Goal: Transaction & Acquisition: Purchase product/service

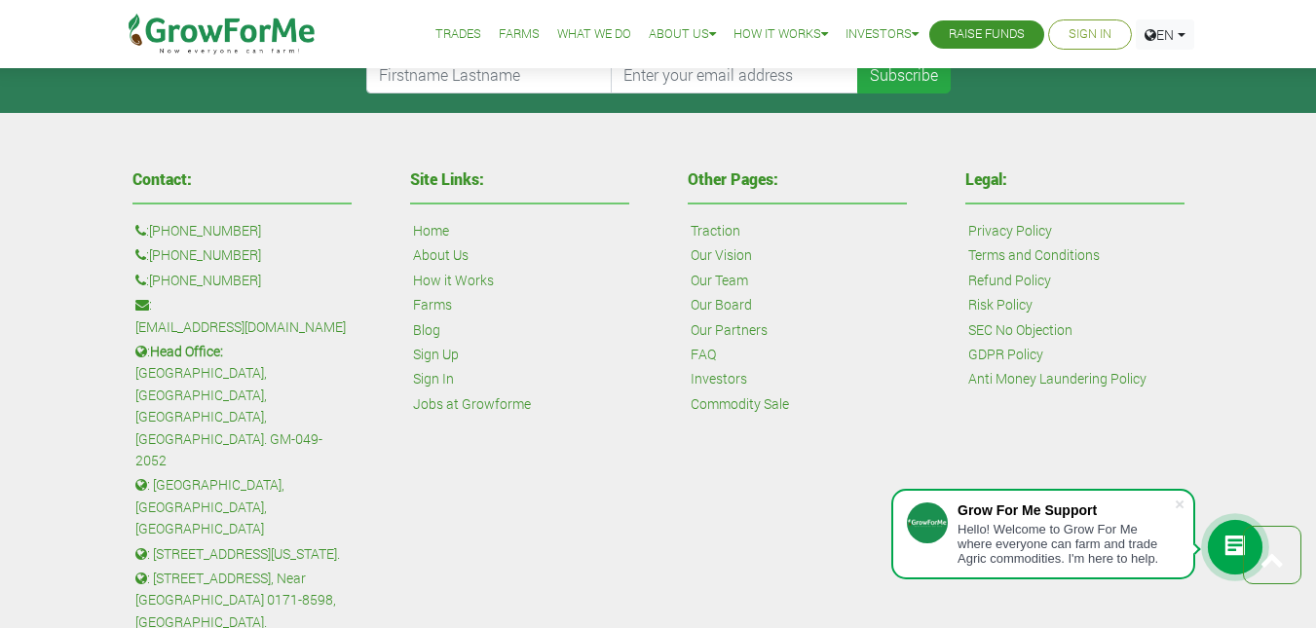
scroll to position [4528, 0]
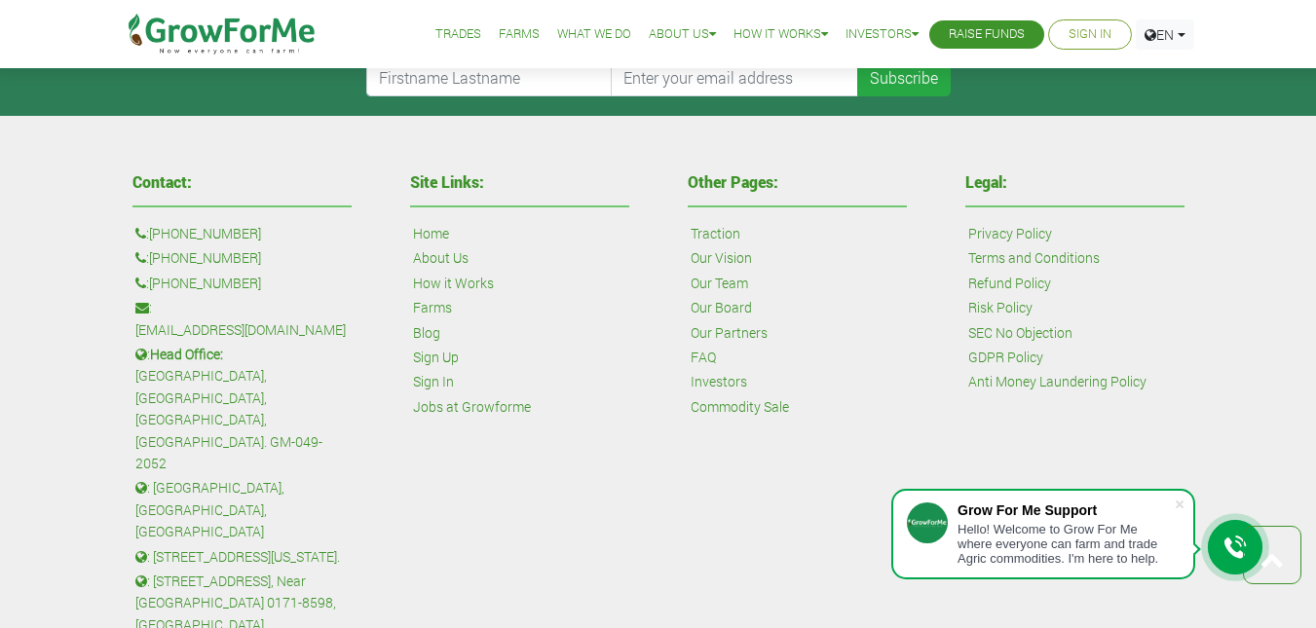
click at [987, 534] on div "Hello! Welcome to Grow For Me where everyone can farm and trade Agric commoditi…" at bounding box center [1065, 544] width 216 height 44
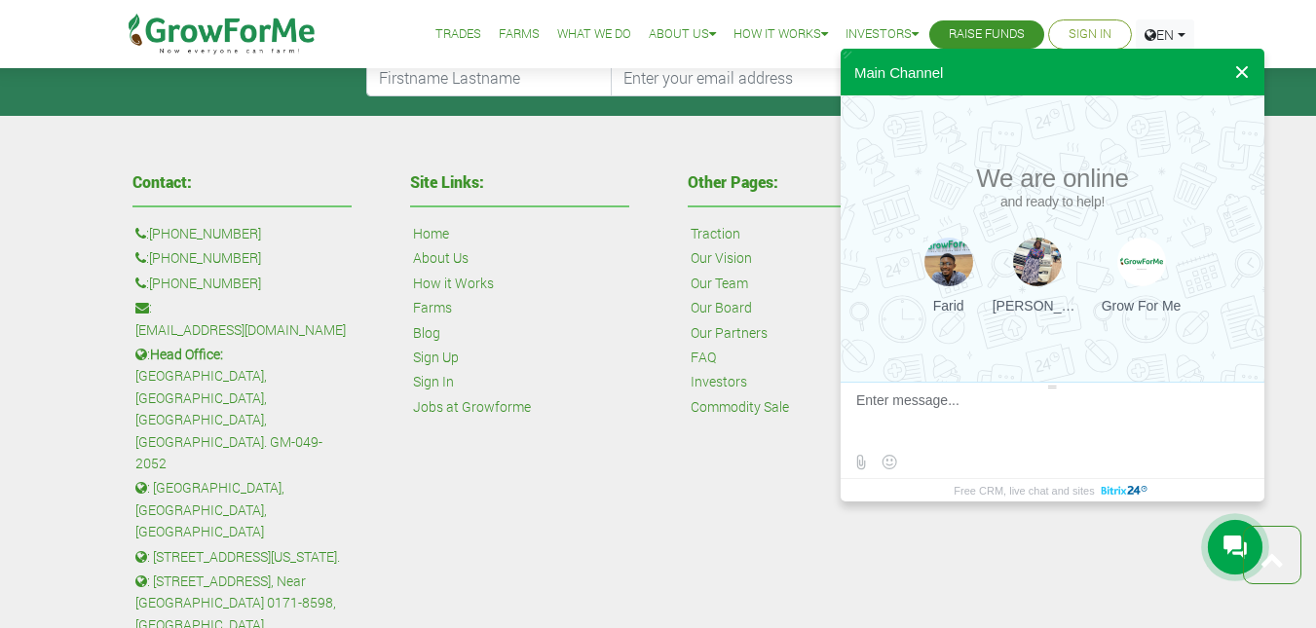
click at [1236, 72] on button at bounding box center [1241, 72] width 35 height 47
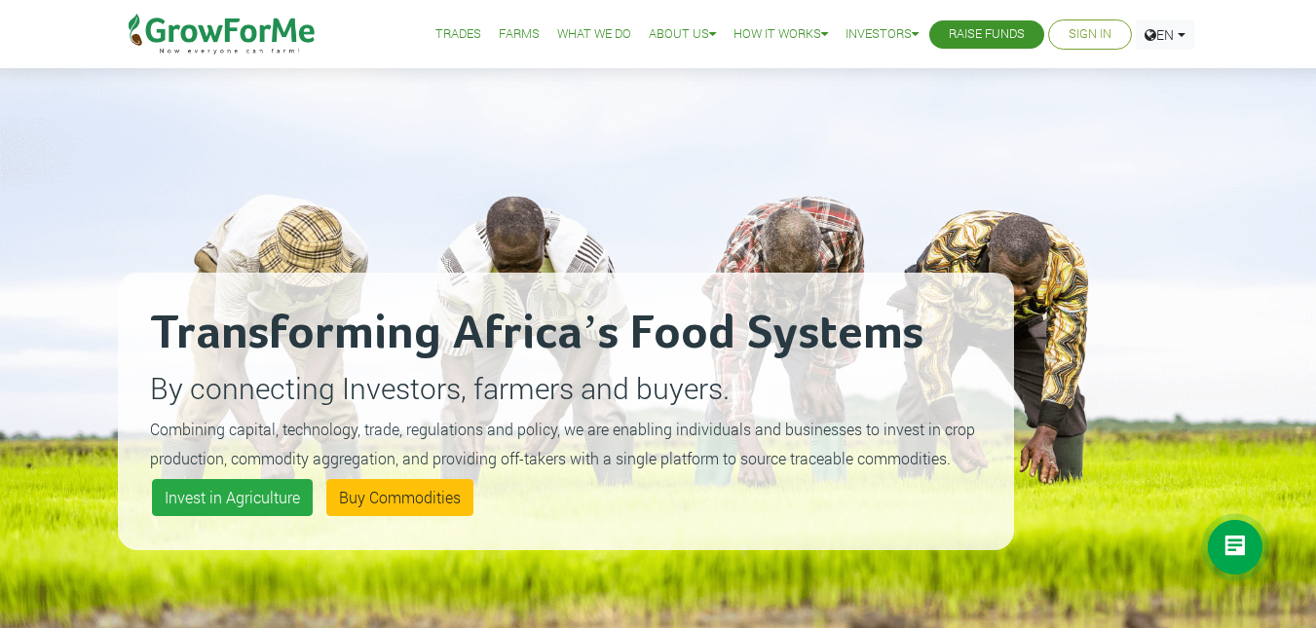
scroll to position [43, 0]
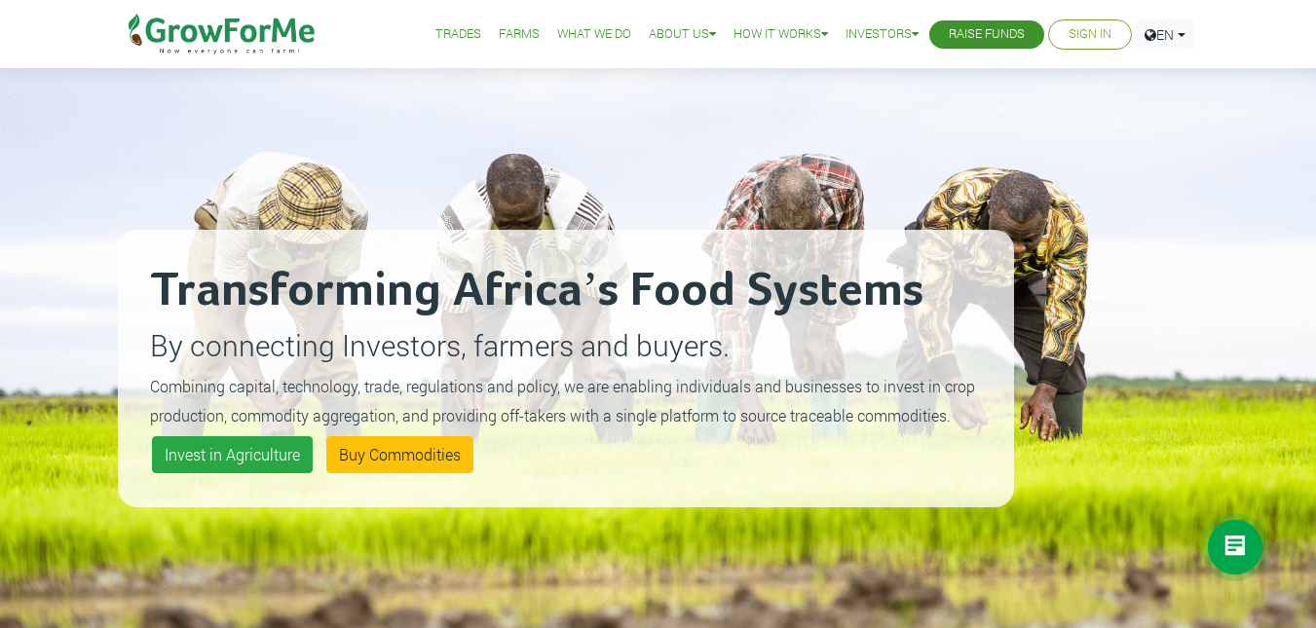
click at [1098, 29] on link "Sign In" at bounding box center [1089, 34] width 43 height 20
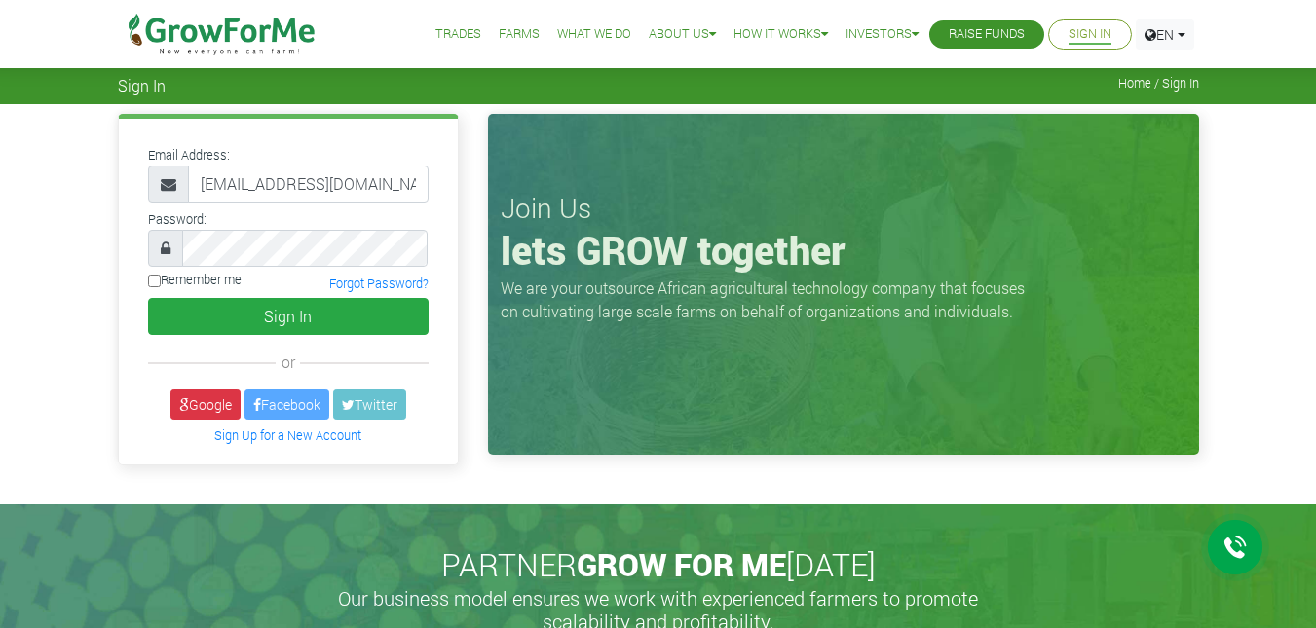
scroll to position [0, 13]
type input "233559057330@growforme.com"
click at [157, 279] on input "Remember me" at bounding box center [154, 281] width 13 height 13
checkbox input "true"
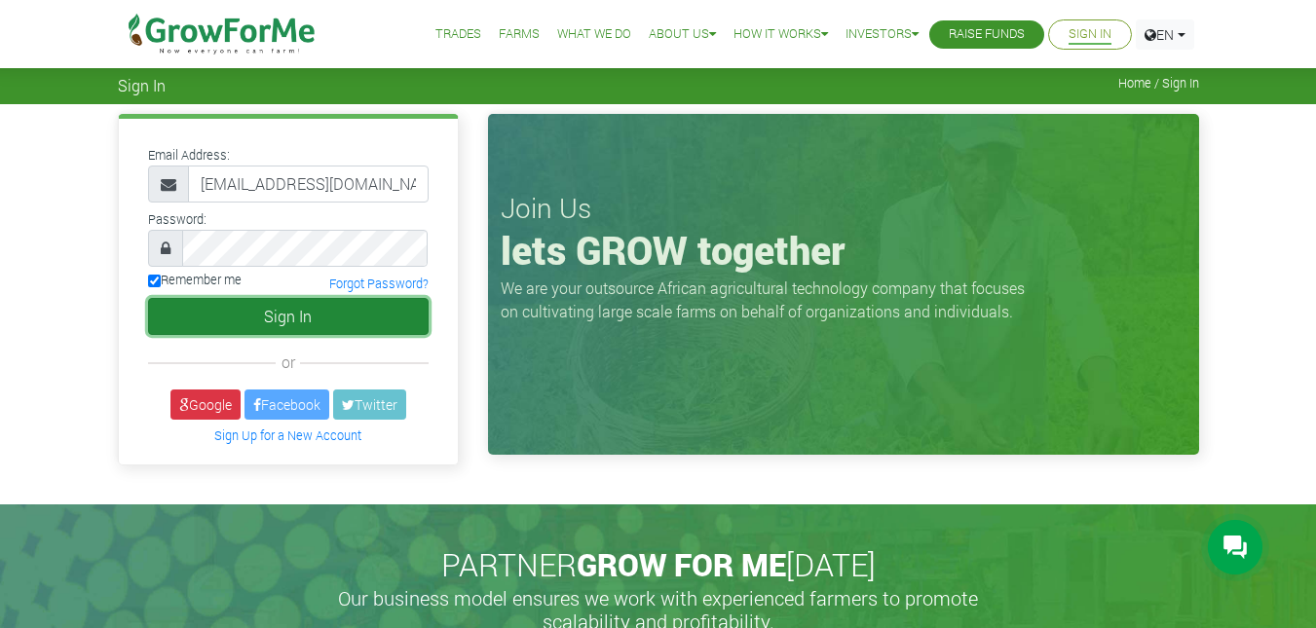
click at [246, 315] on button "Sign In" at bounding box center [288, 316] width 280 height 37
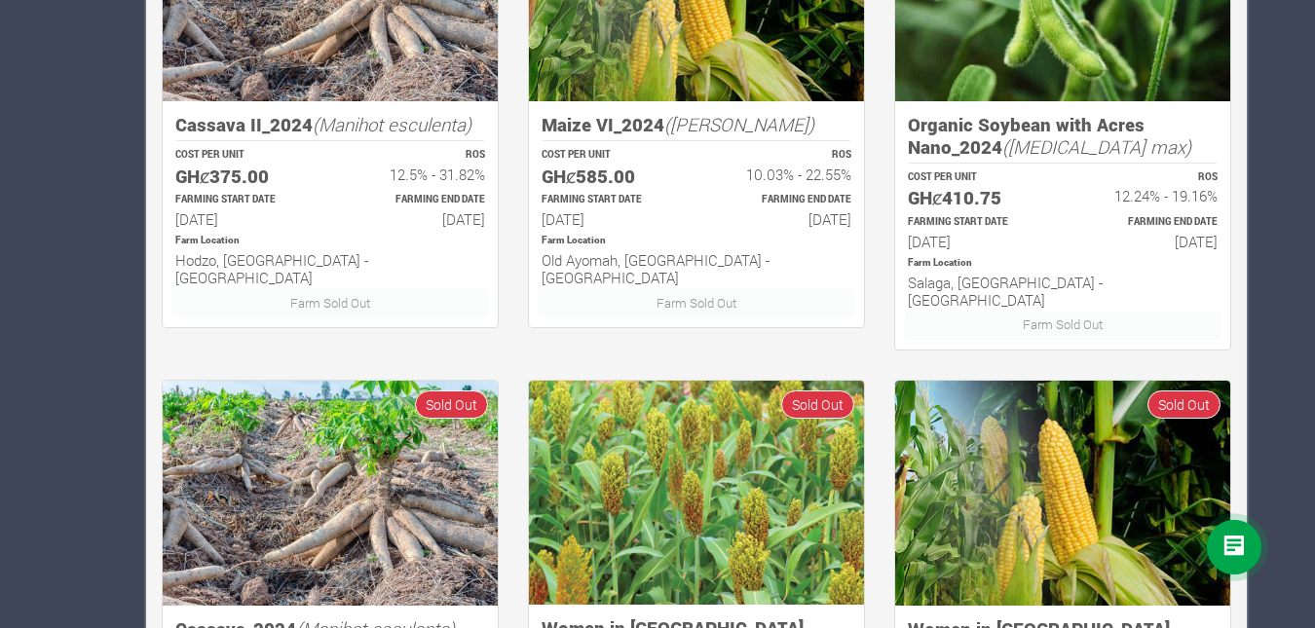
scroll to position [1294, 0]
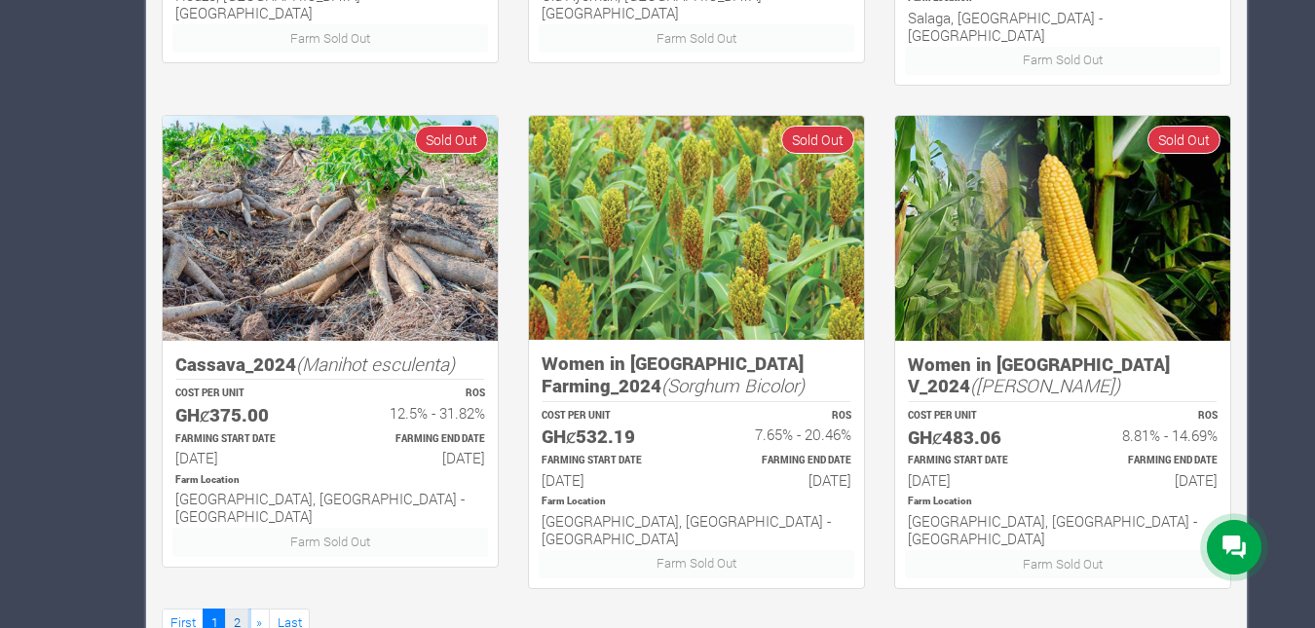
click at [237, 609] on link "2" at bounding box center [236, 623] width 23 height 28
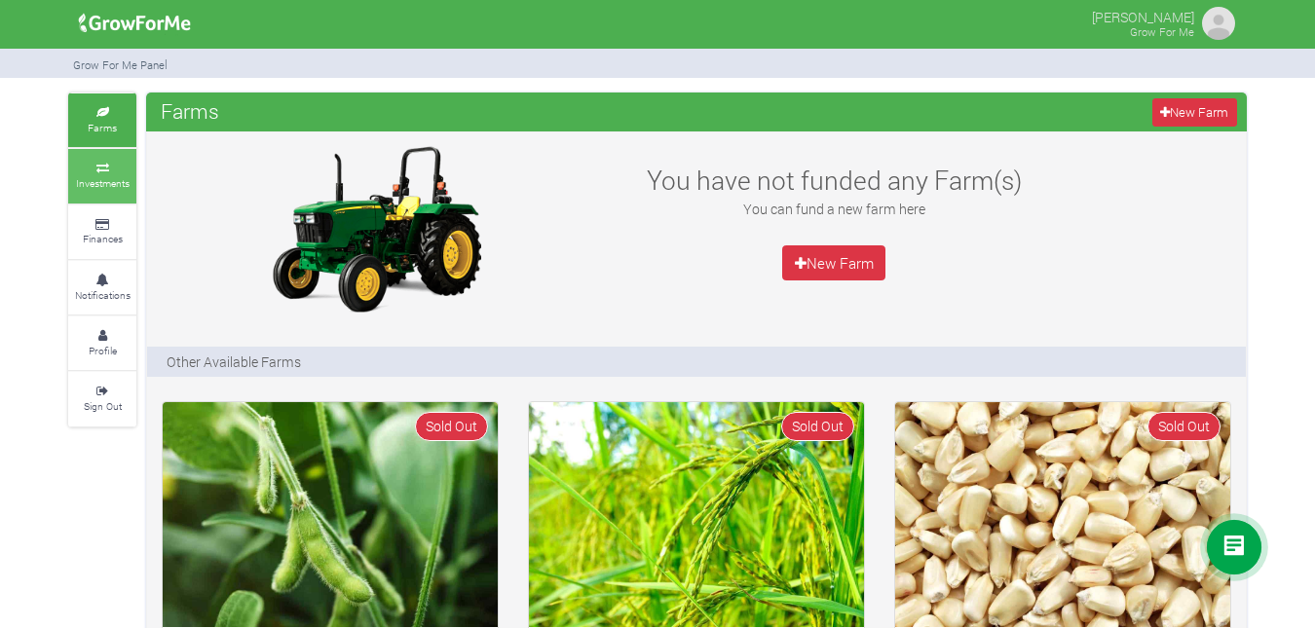
click at [121, 177] on small "Investments" at bounding box center [103, 183] width 54 height 14
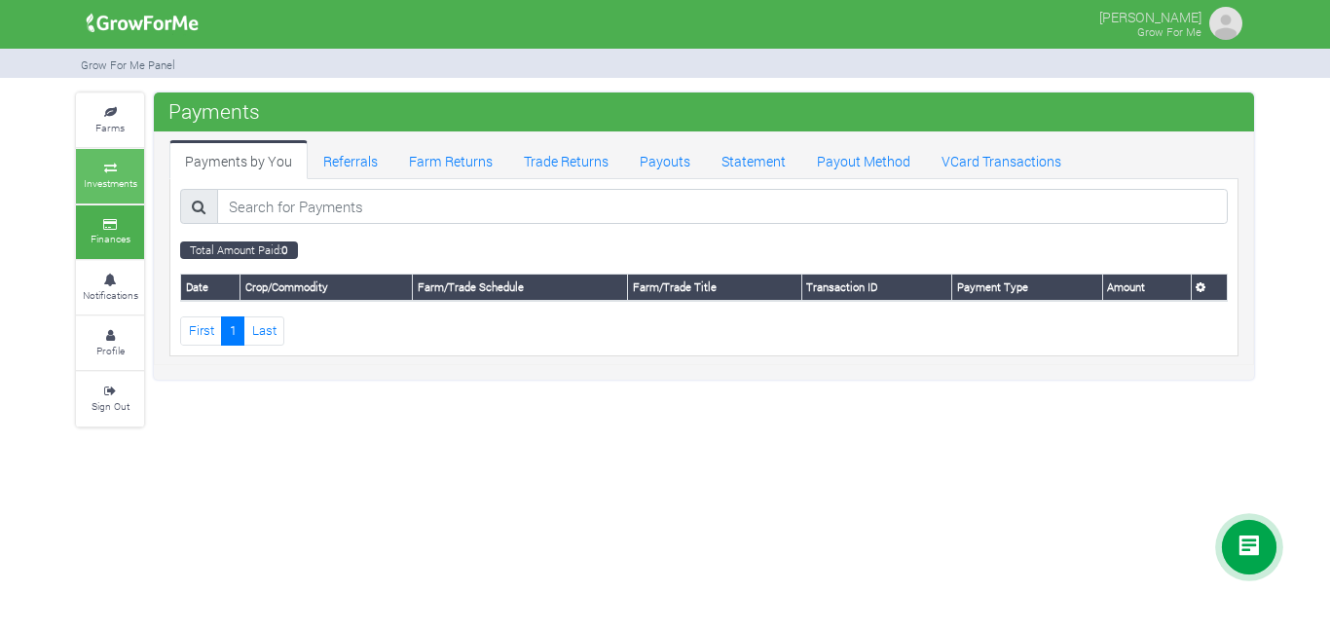
click at [125, 167] on icon at bounding box center [110, 169] width 58 height 10
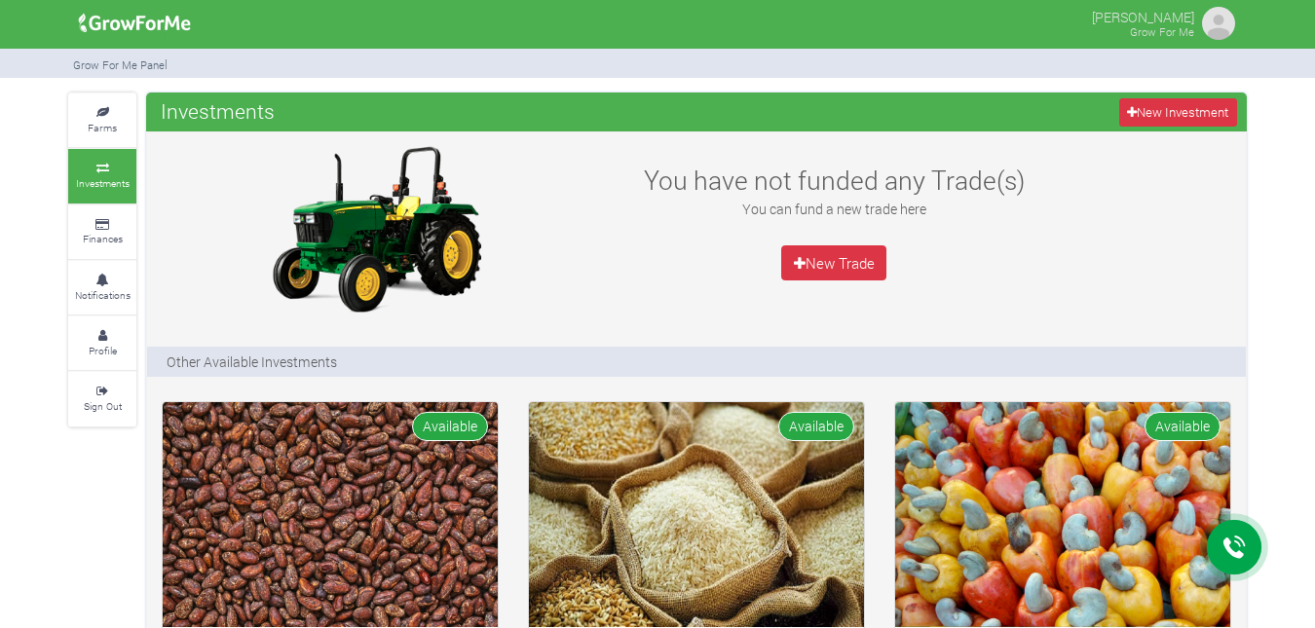
click at [1160, 106] on link "New Investment" at bounding box center [1178, 112] width 118 height 28
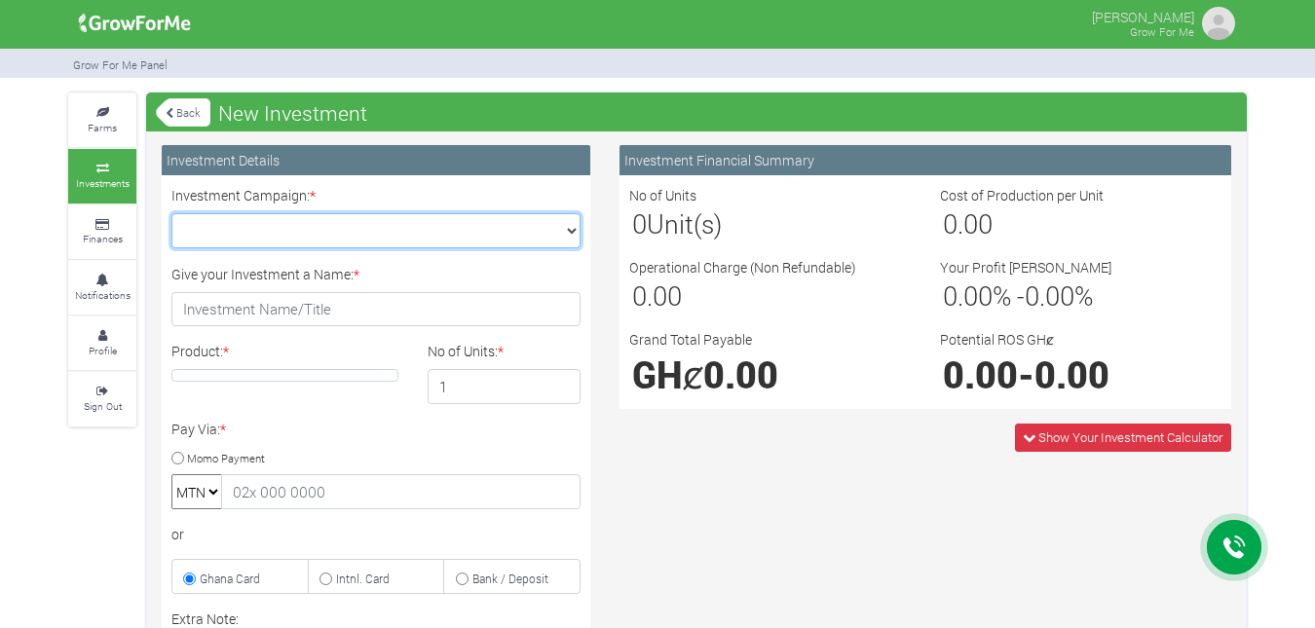
click at [304, 226] on select "Maize Trade 2025 Q4 (Maize Trade :: 01st Oct 2025 - 31st Mar 2026) Cashew Trade…" at bounding box center [375, 230] width 409 height 35
select select "47"
click at [171, 213] on select "Maize Trade 2025 Q4 (Maize Trade :: 01st Oct 2025 - 31st Mar 2026) Cashew Trade…" at bounding box center [375, 230] width 409 height 35
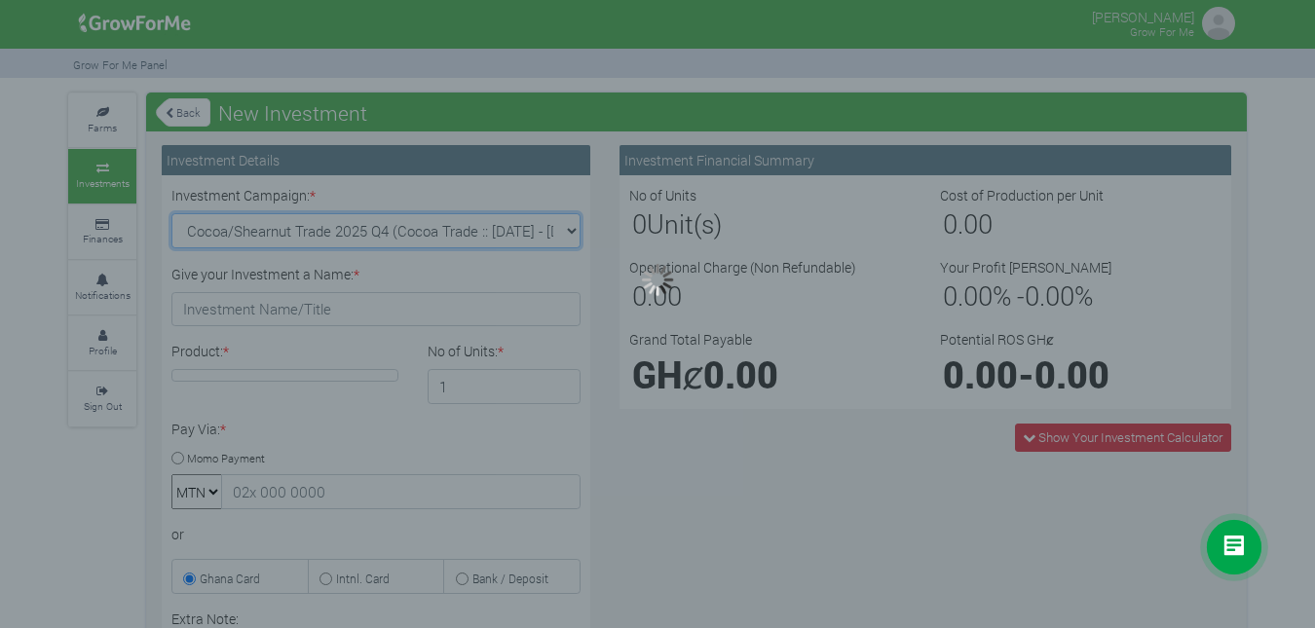
type input "1"
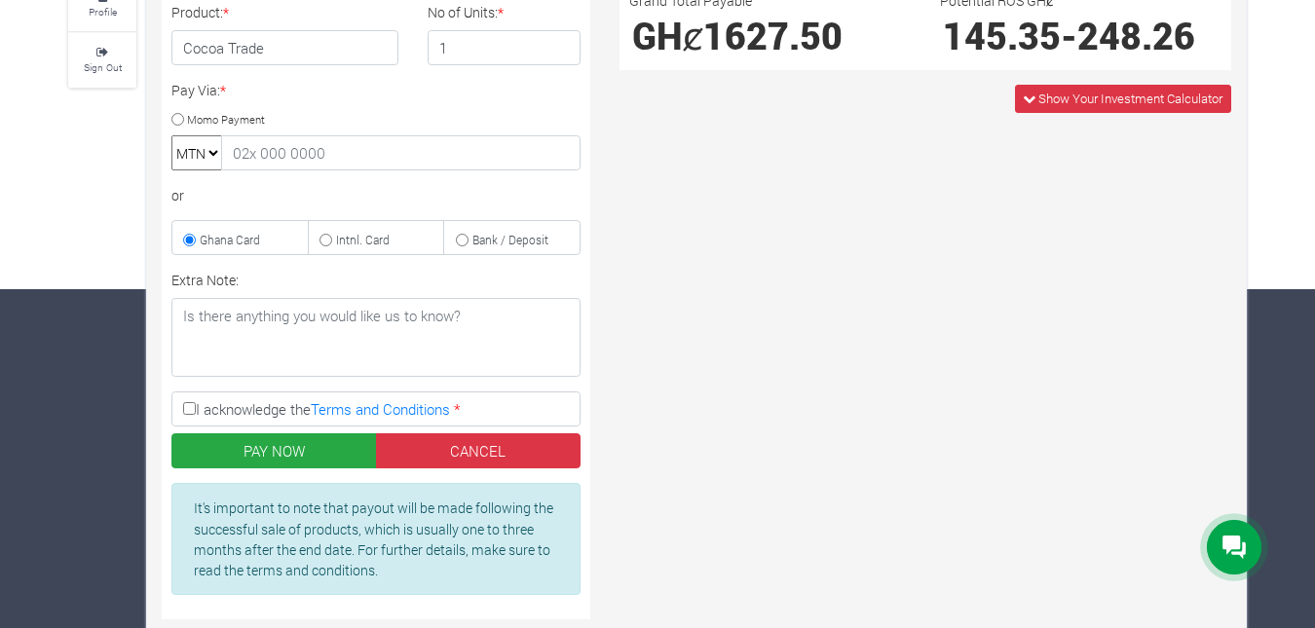
scroll to position [398, 0]
